Goal: Task Accomplishment & Management: Manage account settings

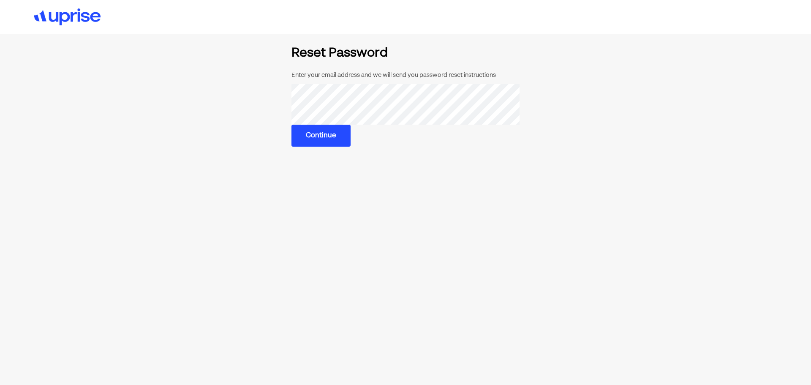
click at [308, 141] on button "Continue" at bounding box center [320, 136] width 59 height 22
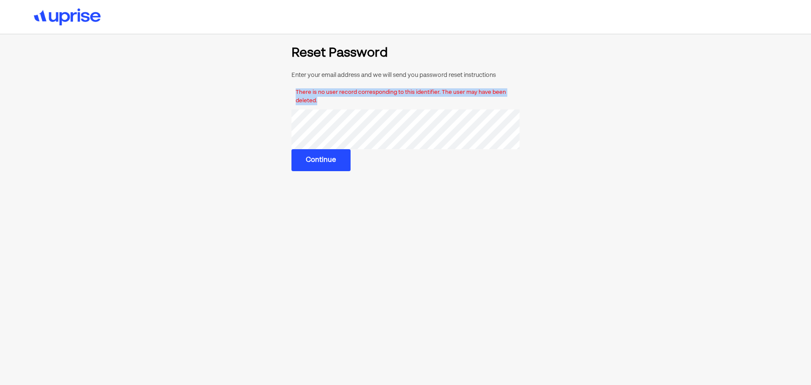
drag, startPoint x: 337, startPoint y: 103, endPoint x: 293, endPoint y: 94, distance: 44.4
click at [293, 94] on div "There is no user record corresponding to this identifier. The user may have bee…" at bounding box center [405, 96] width 228 height 25
click at [620, 87] on section "Reset Password Enter your email address and we will send you password reset ins…" at bounding box center [405, 109] width 547 height 124
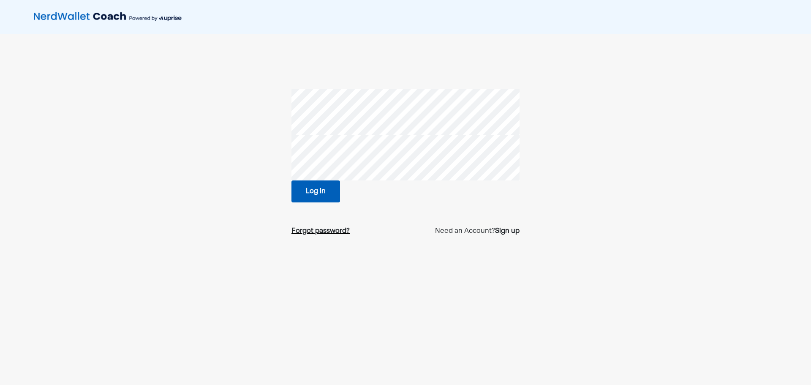
click at [317, 231] on div "Forgot password?" at bounding box center [320, 231] width 58 height 10
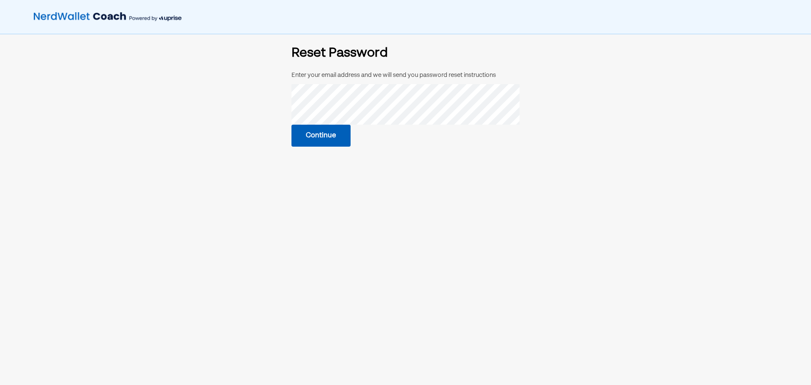
click at [346, 230] on main "Reset Password Enter your email address and we will send you password reset ins…" at bounding box center [406, 219] width 568 height 344
click at [315, 133] on button "Continue" at bounding box center [320, 135] width 59 height 22
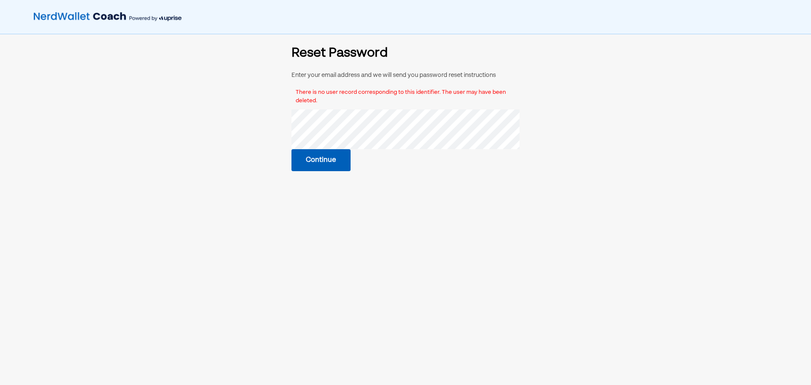
click at [343, 101] on div "There is no user record corresponding to this identifier. The user may have bee…" at bounding box center [405, 96] width 228 height 25
click at [437, 170] on div "Enter your email address and we will send you password reset instructions There…" at bounding box center [405, 121] width 228 height 99
click at [627, 172] on main "Reset Password Enter your email address and we will send you password reset ins…" at bounding box center [406, 219] width 568 height 344
